Goal: Information Seeking & Learning: Learn about a topic

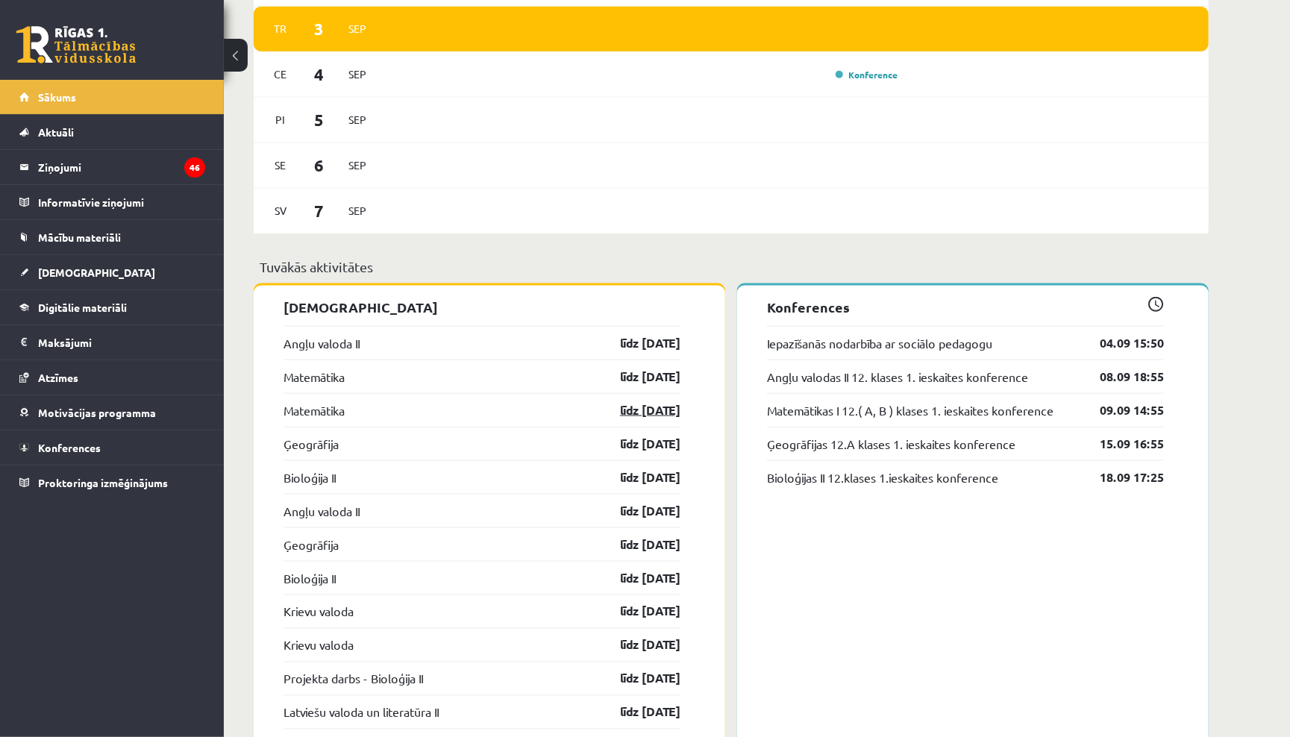
scroll to position [953, 0]
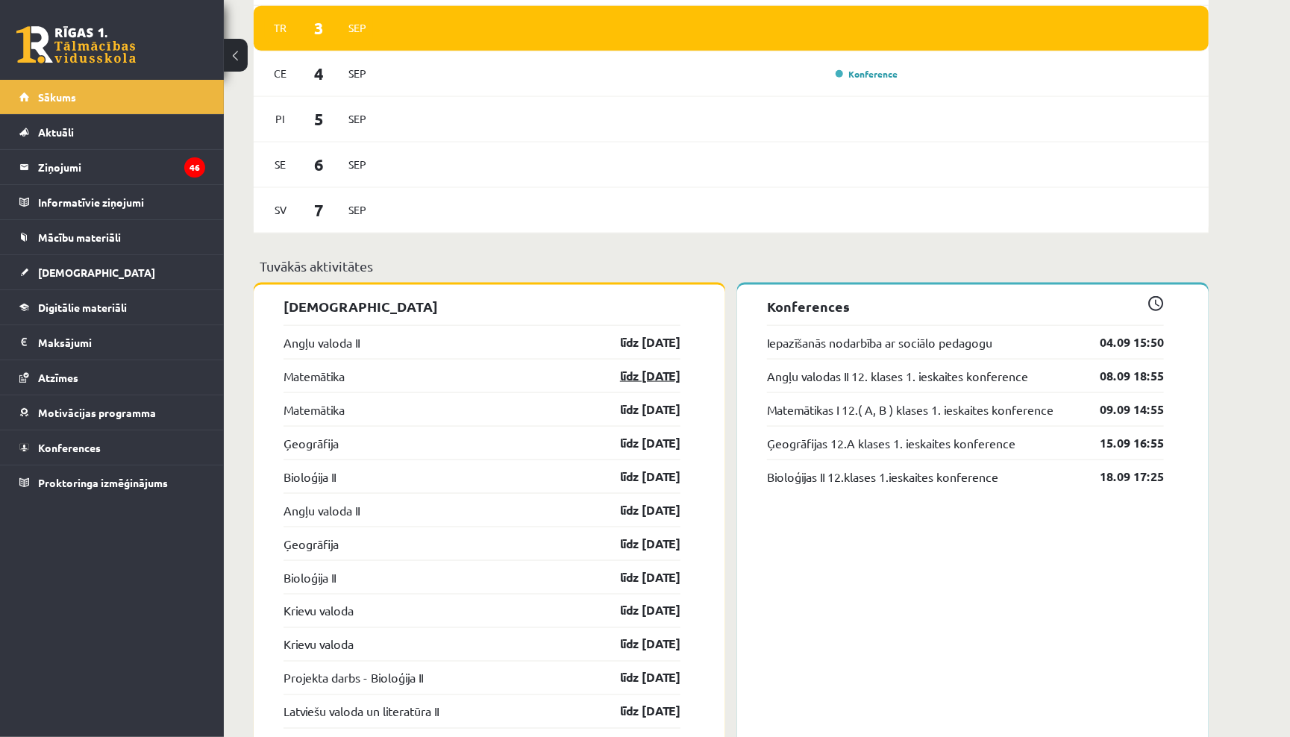
click at [618, 368] on link "līdz 15.09.25" at bounding box center [637, 376] width 87 height 18
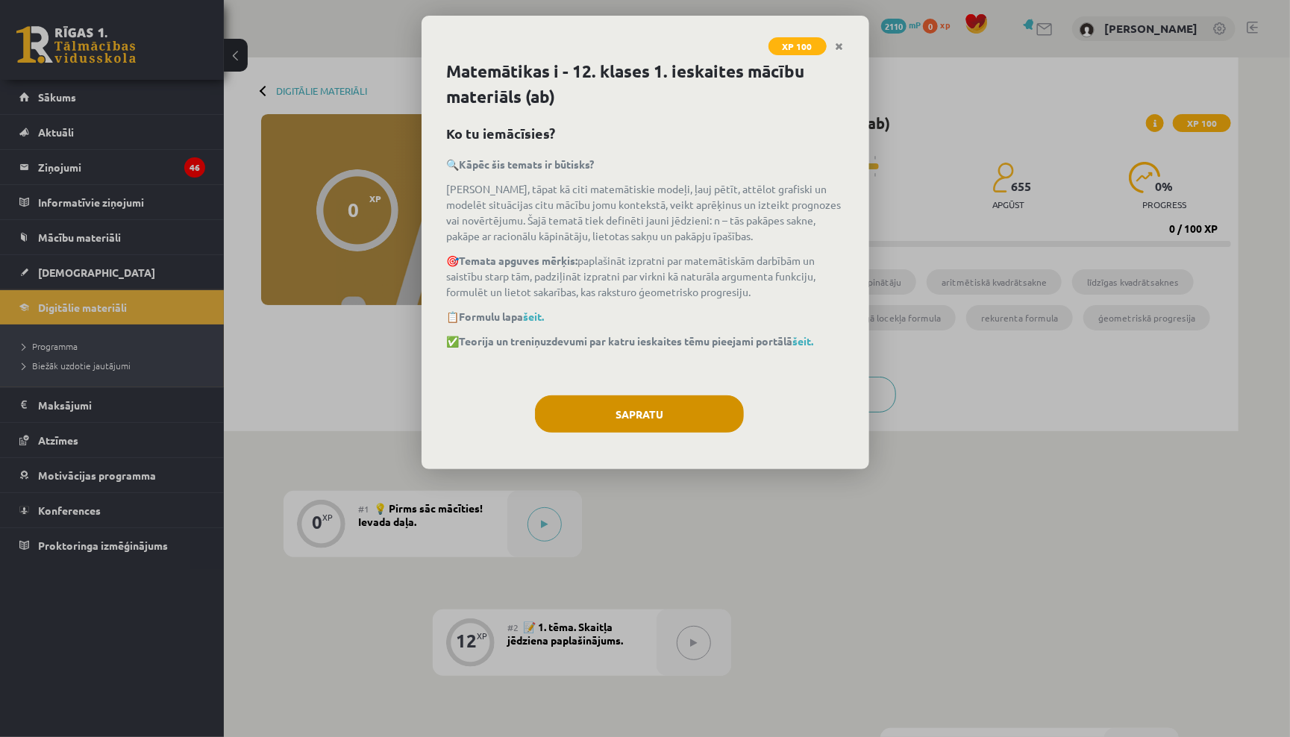
click at [626, 401] on button "Sapratu" at bounding box center [639, 413] width 209 height 37
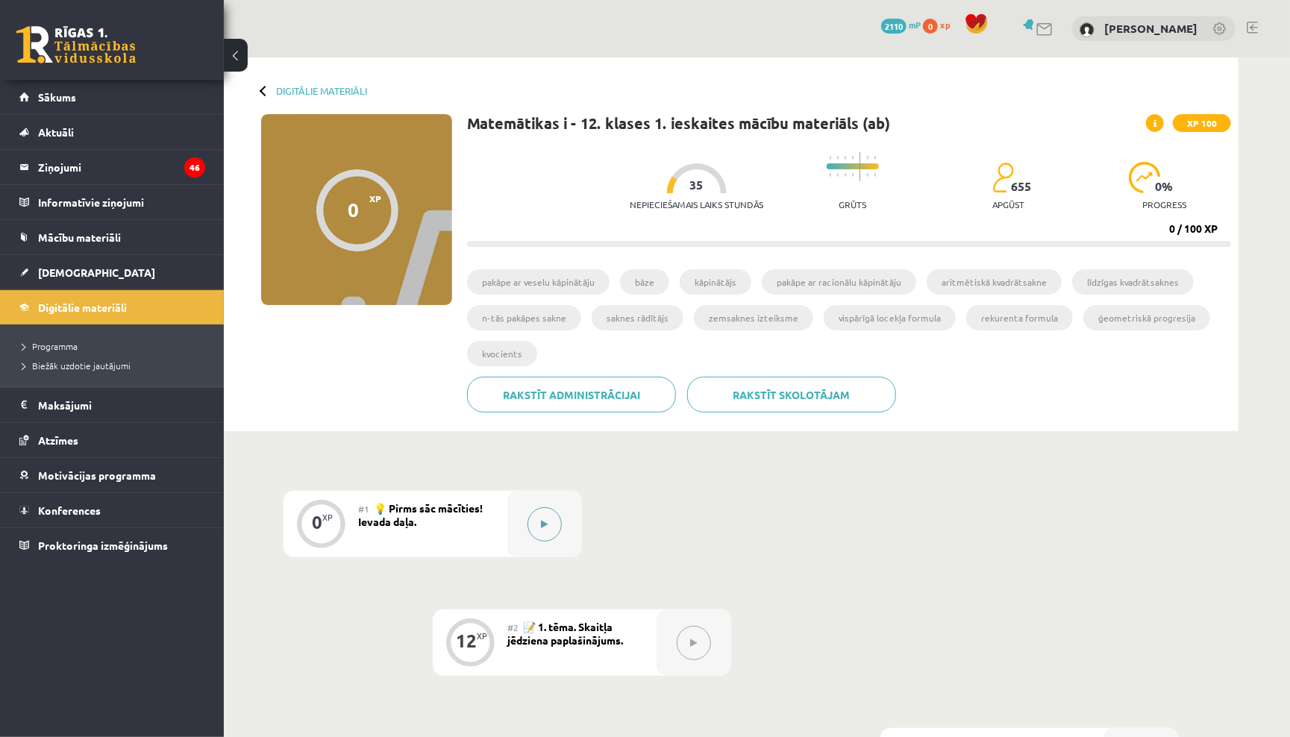
click at [535, 509] on button at bounding box center [544, 524] width 34 height 34
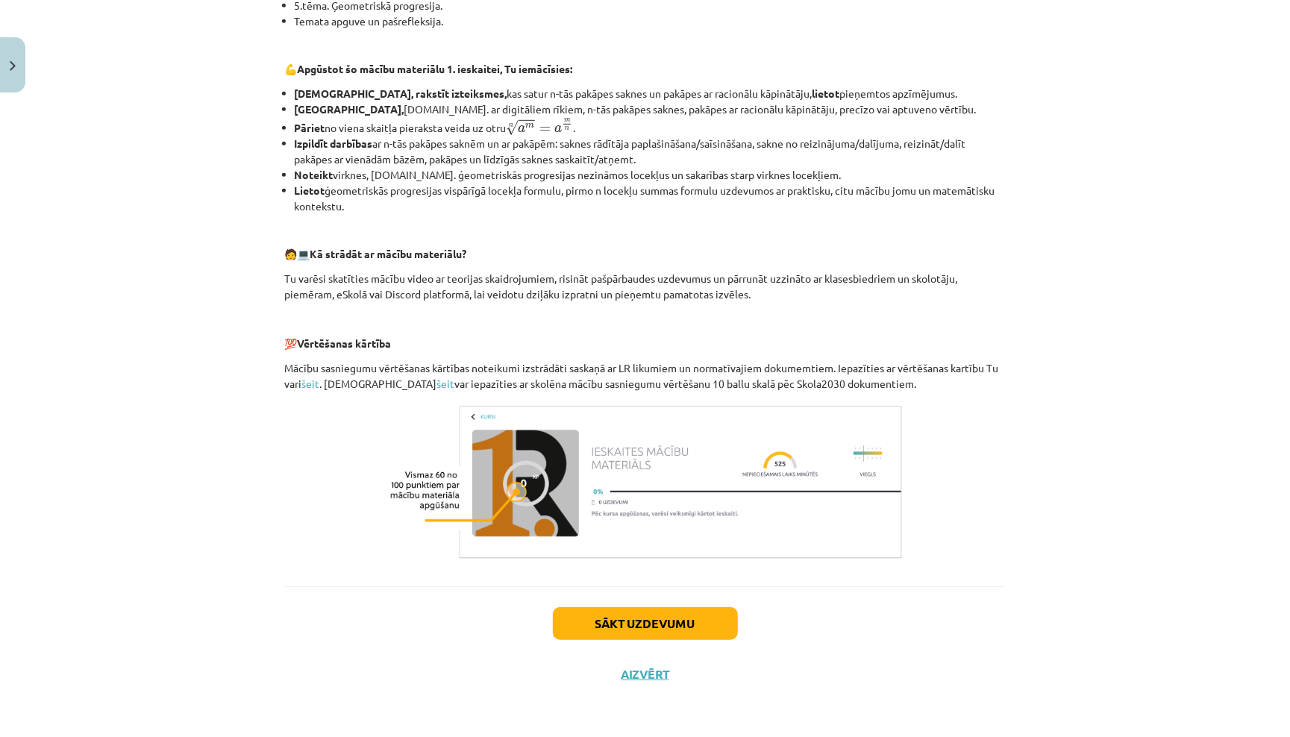
scroll to position [465, 0]
click at [599, 618] on button "Sākt uzdevumu" at bounding box center [645, 623] width 185 height 33
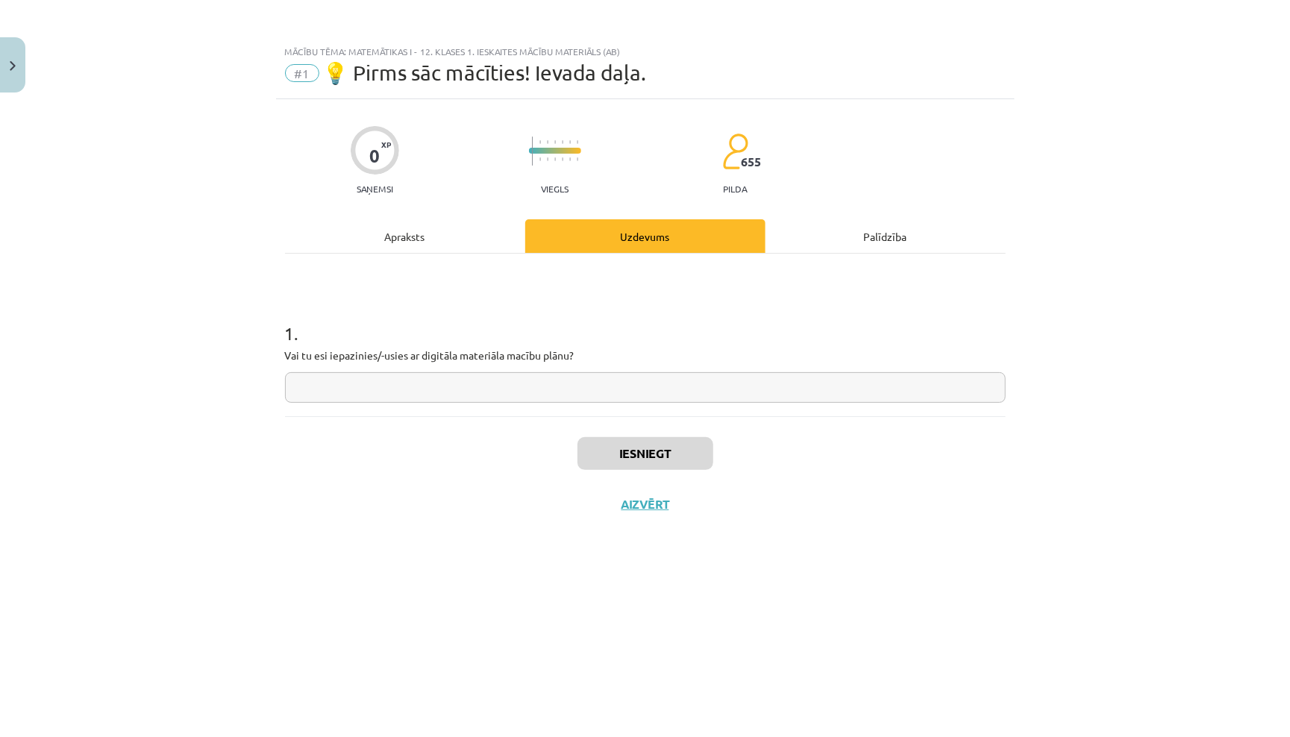
click at [579, 380] on input "text" at bounding box center [645, 387] width 720 height 31
type input "*"
click at [667, 453] on button "Iesniegt" at bounding box center [645, 453] width 136 height 33
click at [659, 509] on button "Nākamā nodarbība" at bounding box center [645, 514] width 146 height 34
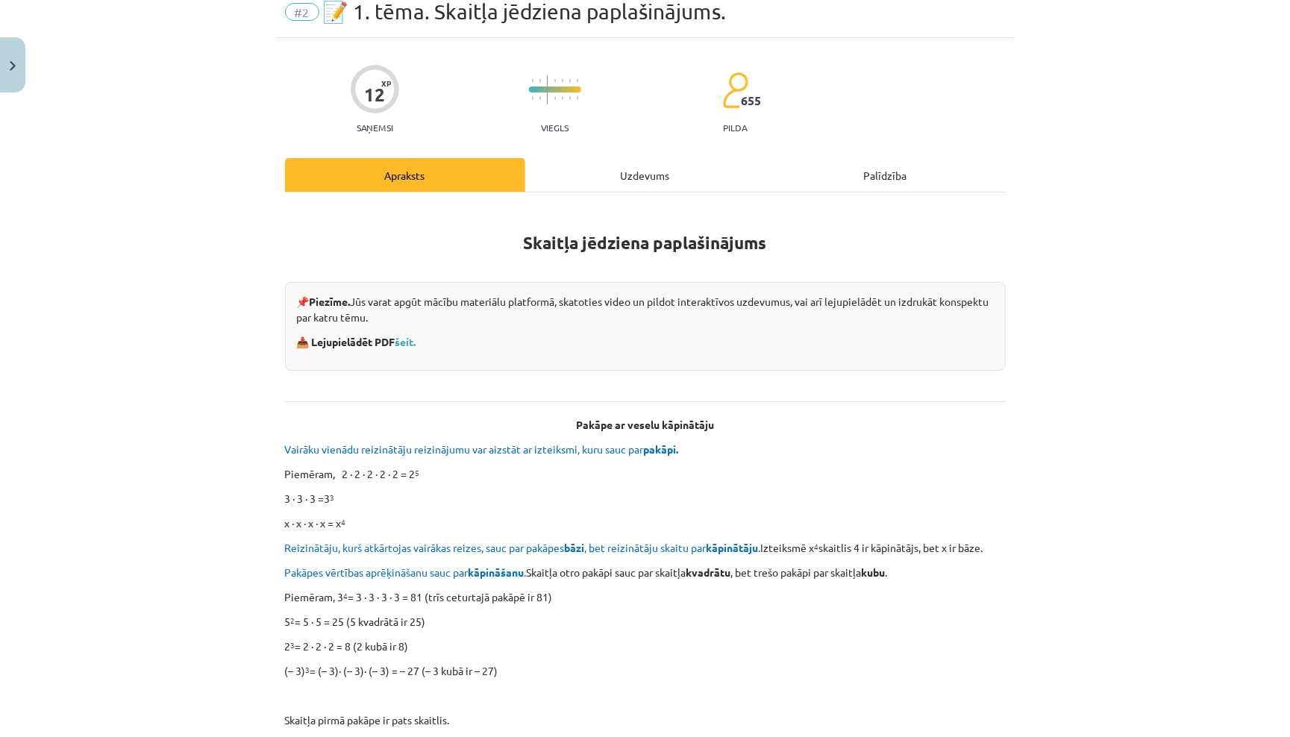
scroll to position [105, 0]
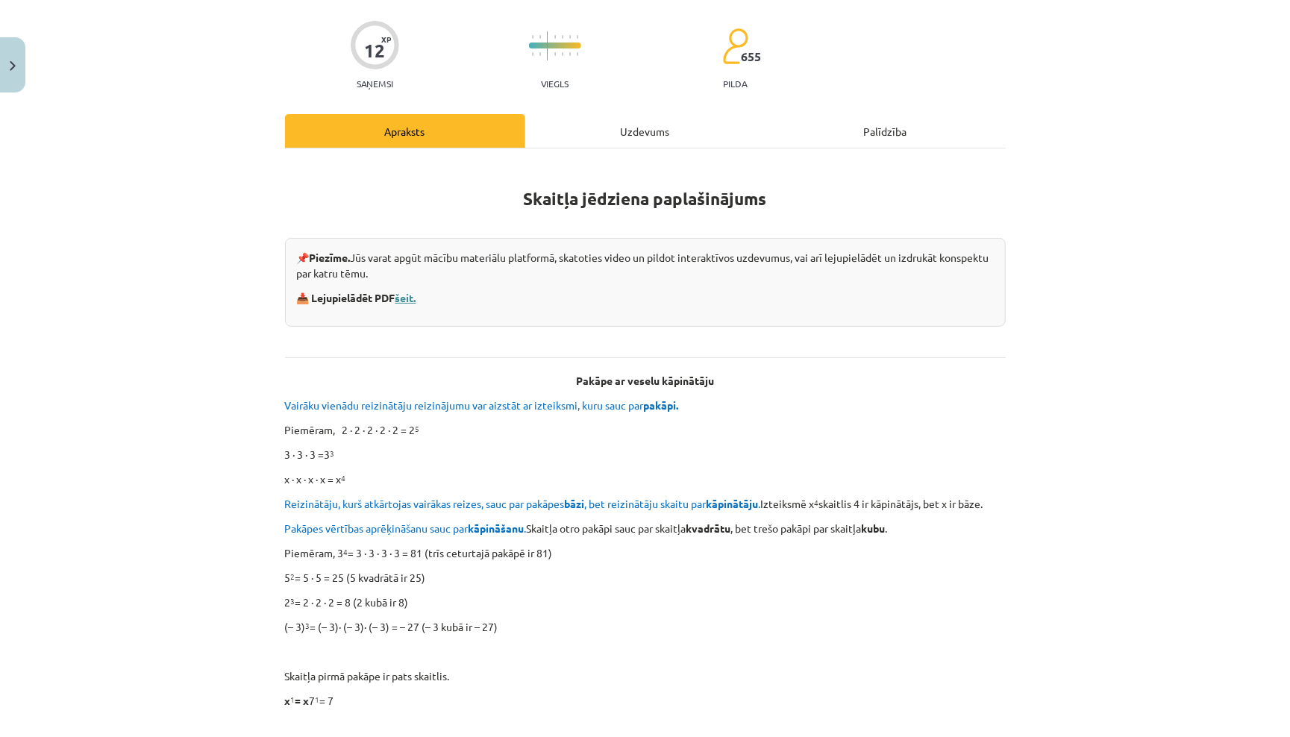
click at [412, 298] on link "šeit." at bounding box center [405, 297] width 21 height 13
